Goal: Task Accomplishment & Management: Manage account settings

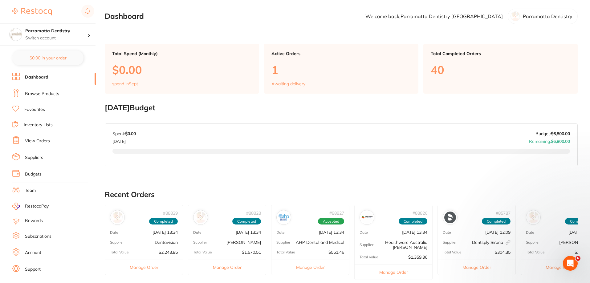
click at [321, 77] on div "Active Orders 1 Awaiting delivery" at bounding box center [341, 69] width 154 height 50
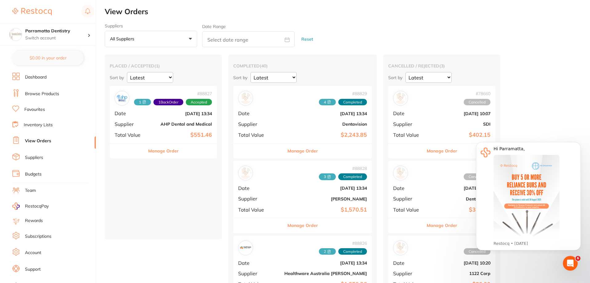
click at [168, 105] on span "1 Back Order" at bounding box center [168, 102] width 30 height 7
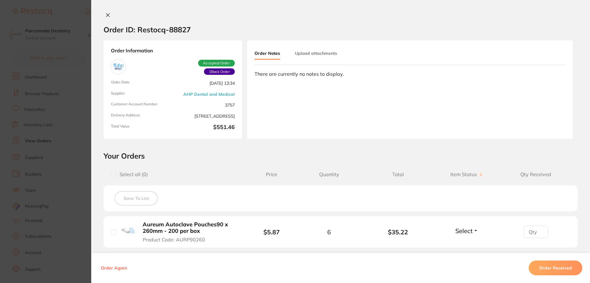
click at [106, 17] on icon at bounding box center [107, 15] width 5 height 5
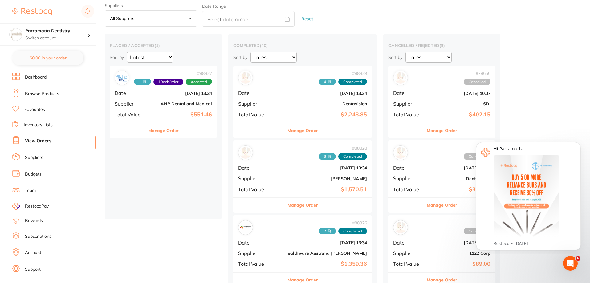
scroll to position [31, 0]
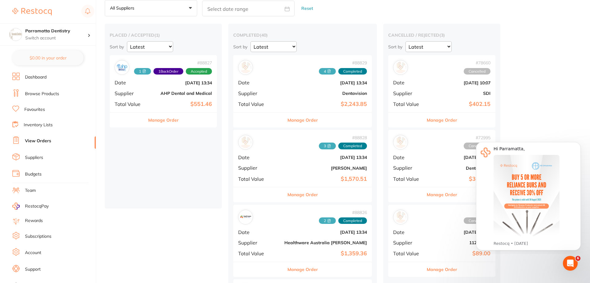
click at [34, 75] on link "Dashboard" at bounding box center [36, 77] width 22 height 6
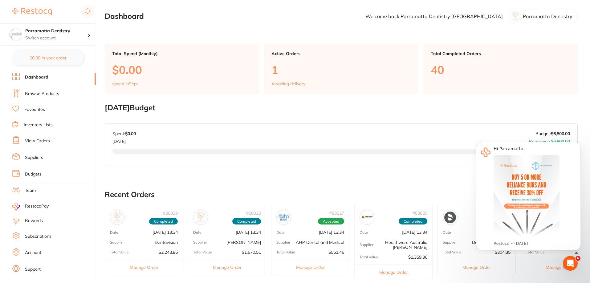
click at [162, 240] on p "Dentavision" at bounding box center [166, 242] width 23 height 5
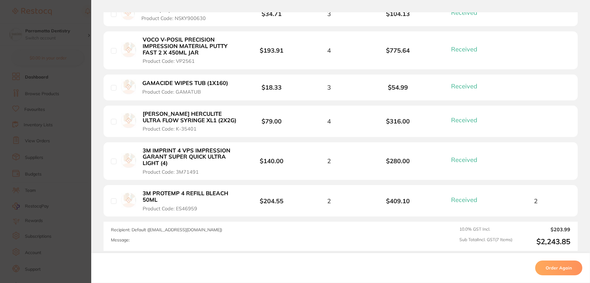
scroll to position [277, 0]
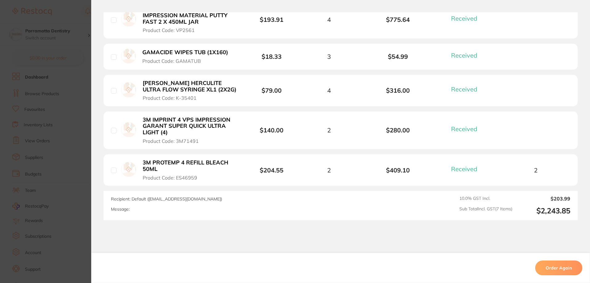
click at [65, 103] on section "Order ID: Restocq- 88829 Order Information 7 Received Completed Order Order Dat…" at bounding box center [295, 141] width 590 height 283
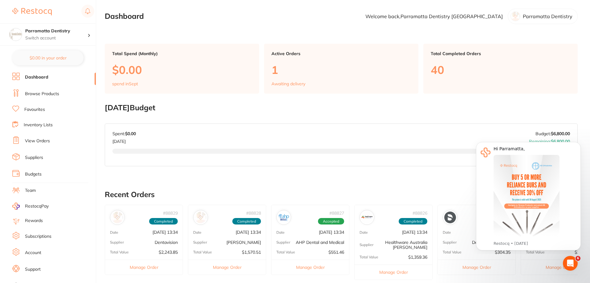
click at [220, 224] on div "# 88828 Completed" at bounding box center [227, 215] width 78 height 20
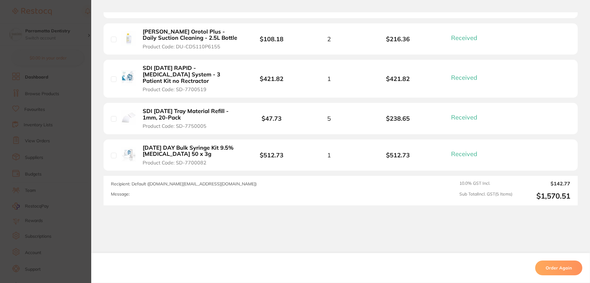
scroll to position [244, 0]
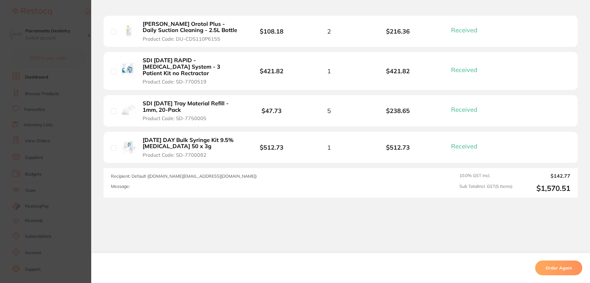
click at [67, 168] on section "Order ID: Restocq- 88828 Order Information 5 Received Completed Order Order Dat…" at bounding box center [295, 141] width 590 height 283
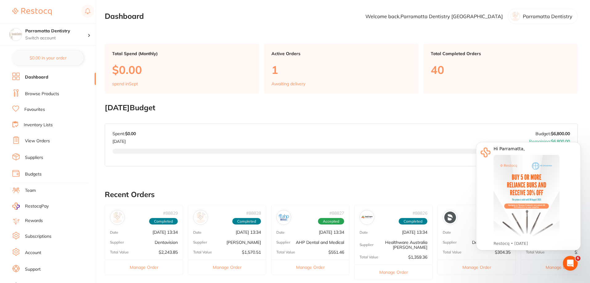
click at [318, 240] on p "AHP Dental and Medical" at bounding box center [320, 242] width 48 height 5
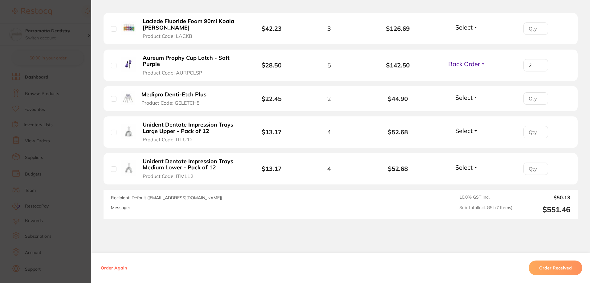
scroll to position [277, 0]
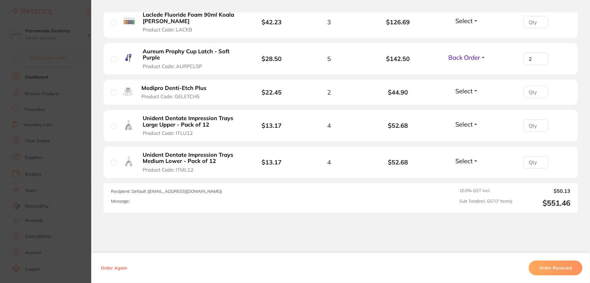
click at [50, 119] on section "Order ID: Restocq- 88827 Order Information 1 Back Order Accepted Order Order Da…" at bounding box center [295, 141] width 590 height 283
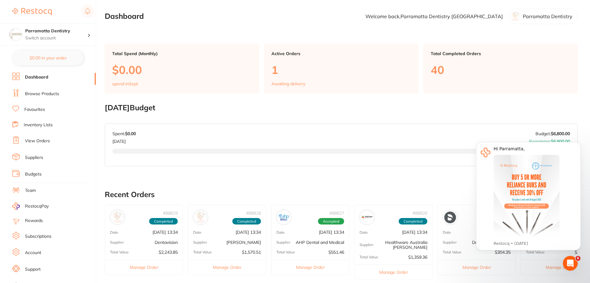
click at [402, 237] on div "# 88826 Completed Date [DATE] 13:34 Supplier Healthware [GEOGRAPHIC_DATA] [PERS…" at bounding box center [393, 242] width 78 height 75
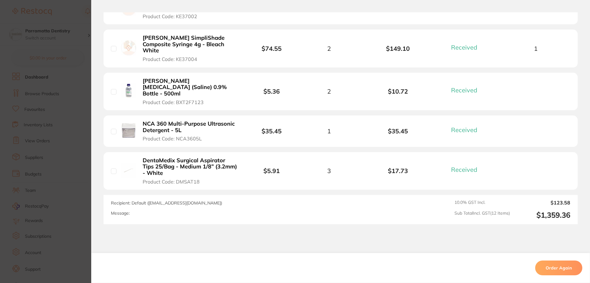
scroll to position [506, 0]
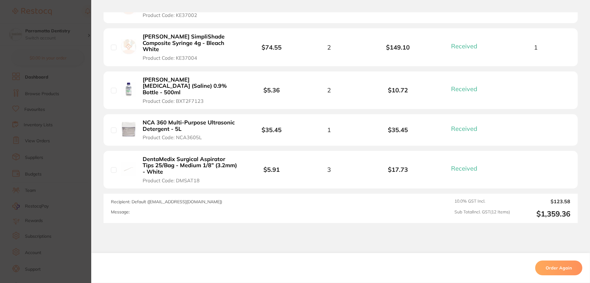
click at [74, 108] on section "Order ID: Restocq- 88826 Order Information 12 Received Completed Order Order Da…" at bounding box center [295, 141] width 590 height 283
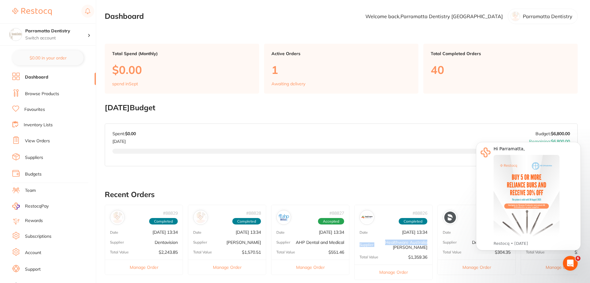
drag, startPoint x: 434, startPoint y: 241, endPoint x: 359, endPoint y: 239, distance: 74.9
click at [359, 239] on div "# 88829 Completed Date [DATE] 13:34 Supplier Dentavision Total Value $2,243.85 …" at bounding box center [341, 245] width 473 height 80
drag, startPoint x: 448, startPoint y: 244, endPoint x: 394, endPoint y: 242, distance: 53.6
click at [394, 242] on div "# 88829 Completed Date [DATE] 13:34 Supplier Dentavision Total Value $2,243.85 …" at bounding box center [341, 245] width 473 height 80
click at [458, 239] on div "# 85787 Completed Date [DATE] 12:09 Supplier Dentsply [GEOGRAPHIC_DATA] This or…" at bounding box center [476, 240] width 78 height 70
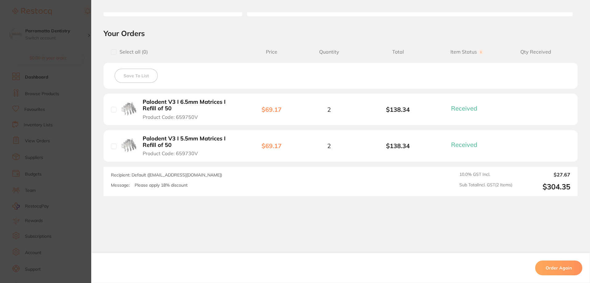
scroll to position [31, 0]
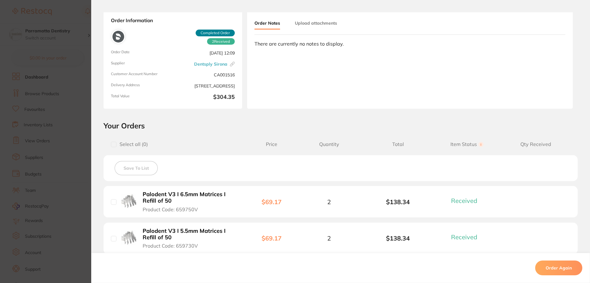
click at [63, 147] on section "Order ID: Restocq- 85787 Linked Order Order Information 2 Received Completed Or…" at bounding box center [295, 141] width 590 height 283
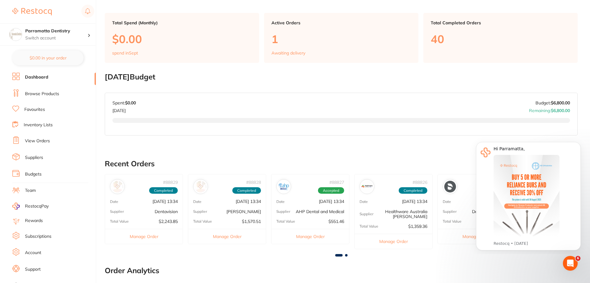
click at [365, 139] on div at bounding box center [340, 131] width 457 height 27
drag, startPoint x: 578, startPoint y: 142, endPoint x: 1041, endPoint y: 279, distance: 482.8
click at [578, 142] on icon "Dismiss notification" at bounding box center [578, 143] width 3 height 3
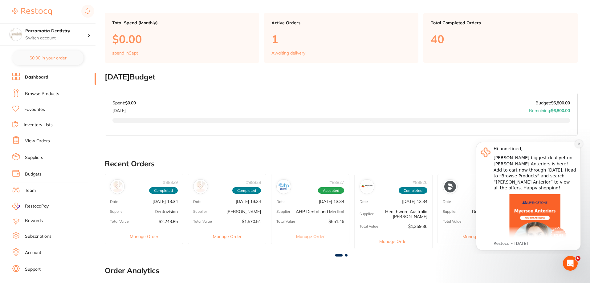
click at [579, 145] on icon "Dismiss notification" at bounding box center [578, 143] width 3 height 3
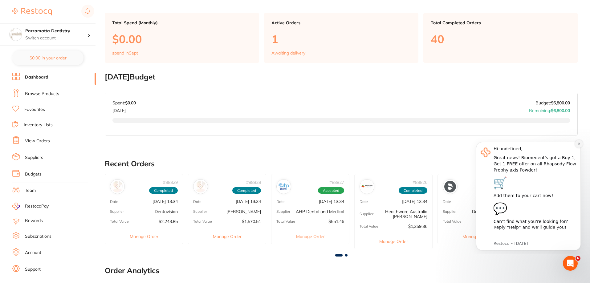
click at [579, 146] on button "Dismiss notification" at bounding box center [579, 144] width 8 height 8
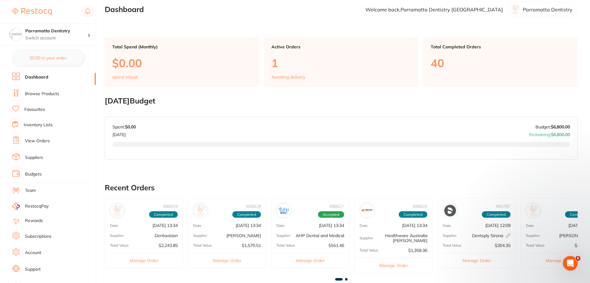
scroll to position [0, 0]
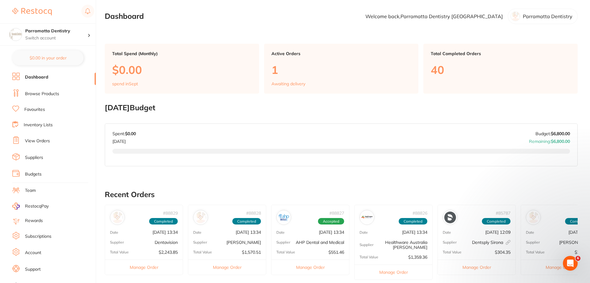
click at [30, 172] on link "Budgets" at bounding box center [33, 174] width 17 height 6
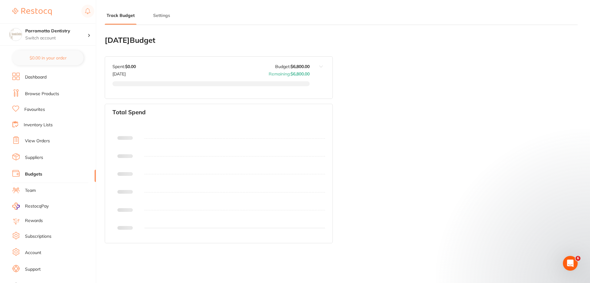
type input "6,800"
type input "0.0"
type input "6,800"
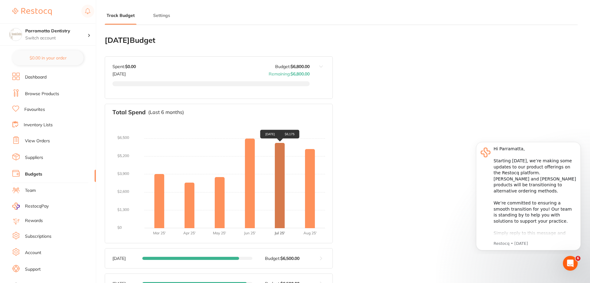
click at [279, 178] on div "[DATE] $6,175" at bounding box center [280, 185] width 10 height 85
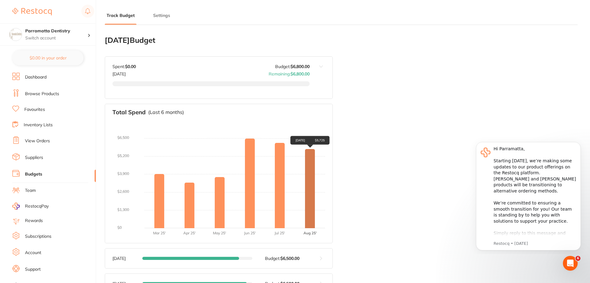
click at [313, 179] on div "[DATE] $5,725" at bounding box center [310, 188] width 10 height 79
click at [369, 121] on div "[DATE] Budget Budget value not set for [DATE] . Please set a budget value for […" at bounding box center [341, 240] width 473 height 421
click at [352, 96] on div "[DATE] Budget Budget value not set for [DATE] . Please set a budget value for […" at bounding box center [341, 240] width 473 height 421
